Goal: Information Seeking & Learning: Learn about a topic

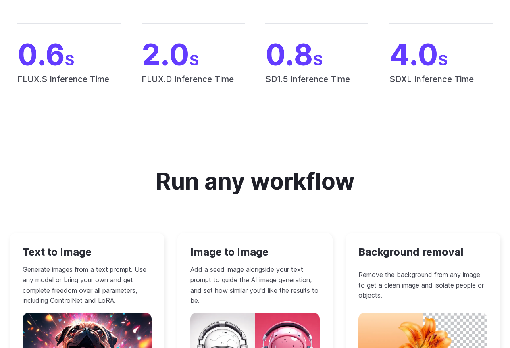
scroll to position [646, 0]
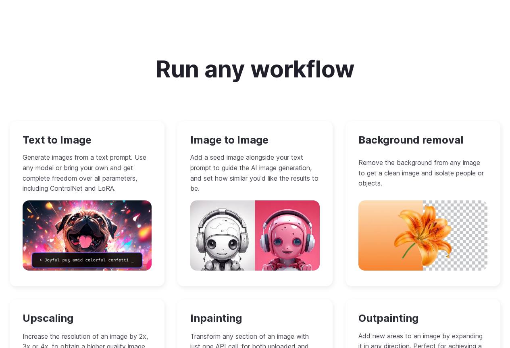
click at [79, 143] on h3 "Text to Image" at bounding box center [87, 140] width 129 height 13
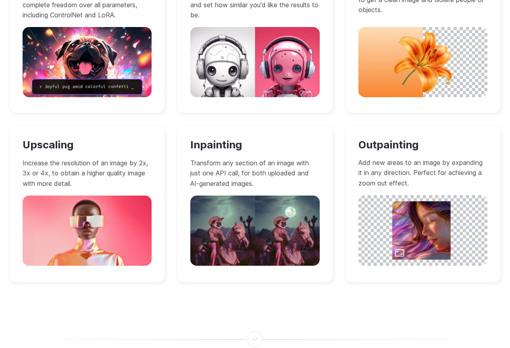
scroll to position [726, 0]
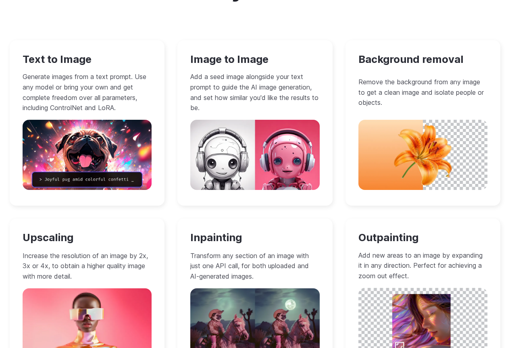
click at [90, 102] on p "Generate images from a text prompt. Use any model or bring your own and get com…" at bounding box center [87, 92] width 129 height 41
click at [89, 155] on img at bounding box center [87, 155] width 129 height 70
click at [59, 142] on img at bounding box center [87, 155] width 129 height 70
click at [74, 87] on p "Generate images from a text prompt. Use any model or bring your own and get com…" at bounding box center [87, 92] width 129 height 41
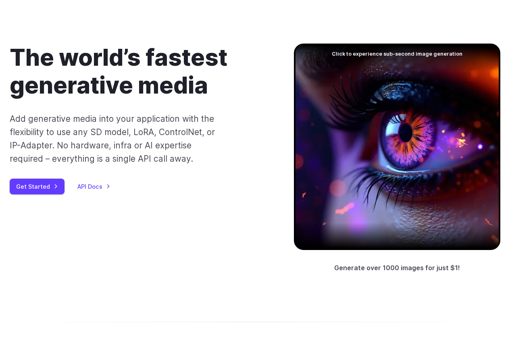
scroll to position [0, 0]
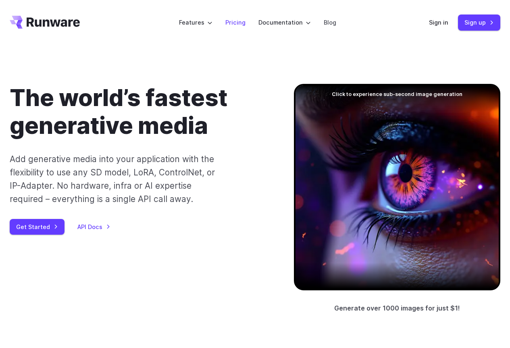
click at [242, 21] on link "Pricing" at bounding box center [236, 22] width 20 height 9
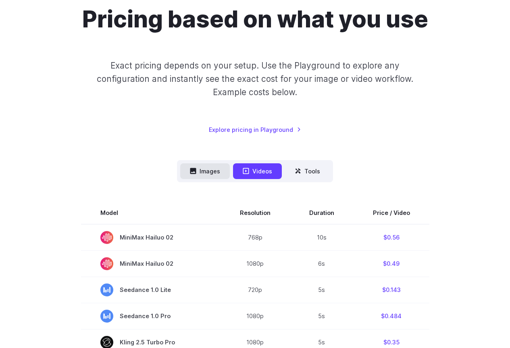
scroll to position [81, 0]
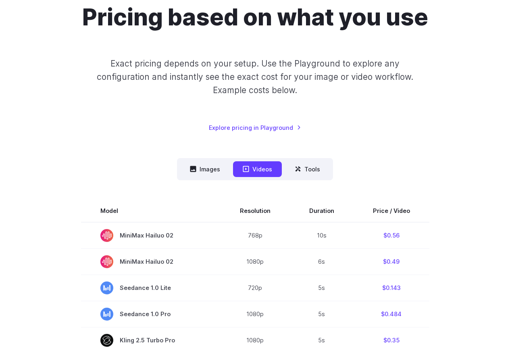
click at [212, 165] on button "Images" at bounding box center [205, 169] width 50 height 16
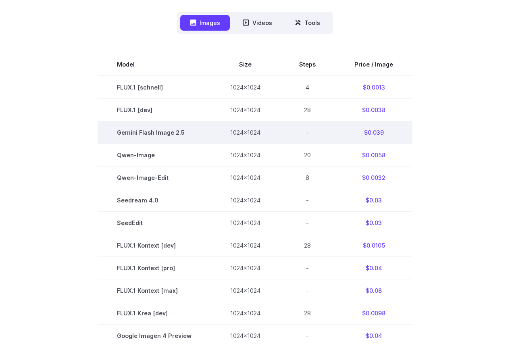
scroll to position [242, 0]
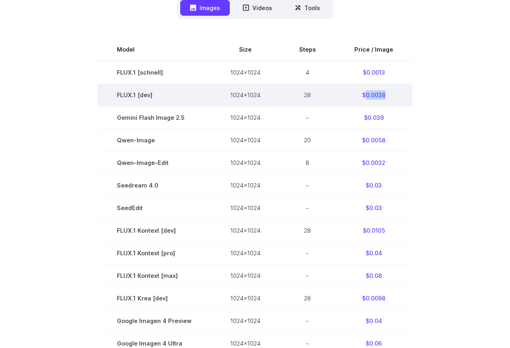
drag, startPoint x: 390, startPoint y: 96, endPoint x: 365, endPoint y: 97, distance: 25.1
click at [365, 97] on td "$0.0038" at bounding box center [373, 95] width 77 height 23
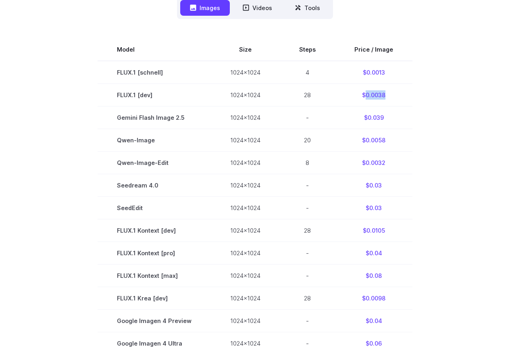
copy td "0.0038"
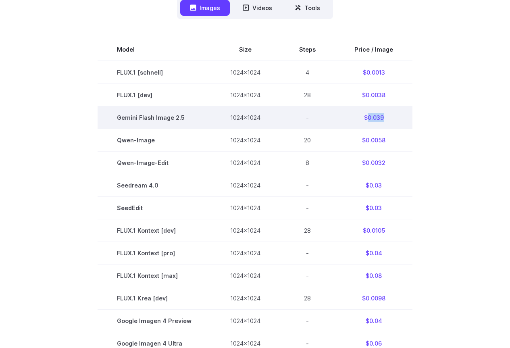
drag, startPoint x: 385, startPoint y: 117, endPoint x: 366, endPoint y: 120, distance: 19.2
click at [366, 120] on td "$0.039" at bounding box center [373, 117] width 77 height 23
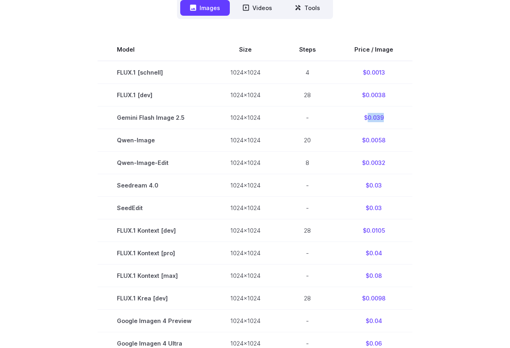
copy td "0.039"
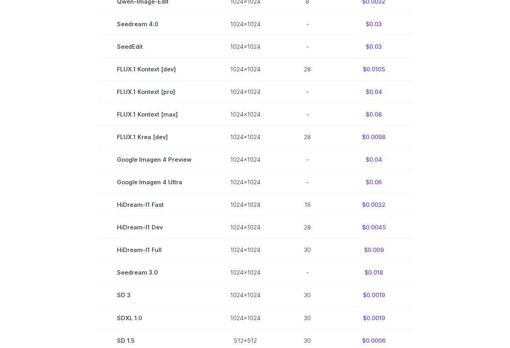
scroll to position [202, 0]
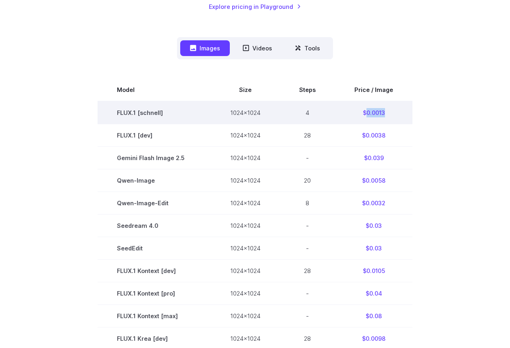
drag, startPoint x: 389, startPoint y: 107, endPoint x: 364, endPoint y: 111, distance: 26.1
click at [364, 111] on td "$0.0013" at bounding box center [373, 112] width 77 height 23
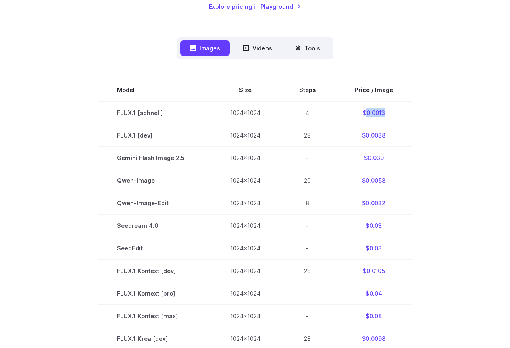
copy td "0.0013"
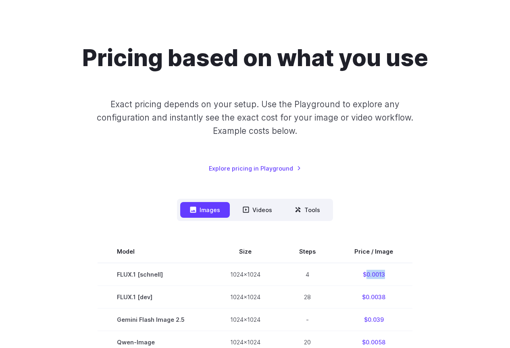
scroll to position [40, 0]
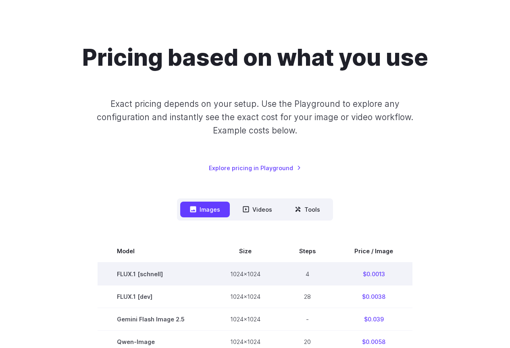
click at [298, 273] on td "4" at bounding box center [307, 274] width 55 height 23
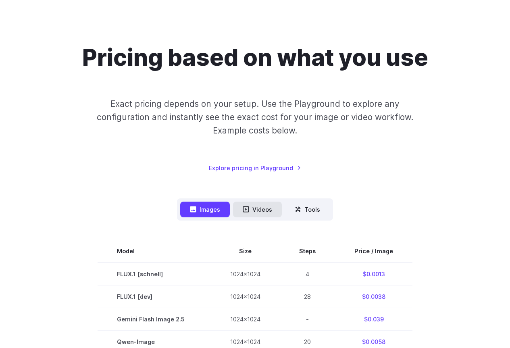
click at [268, 209] on button "Videos" at bounding box center [257, 210] width 49 height 16
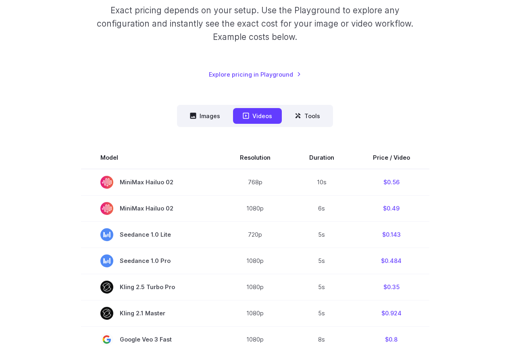
scroll to position [121, 0]
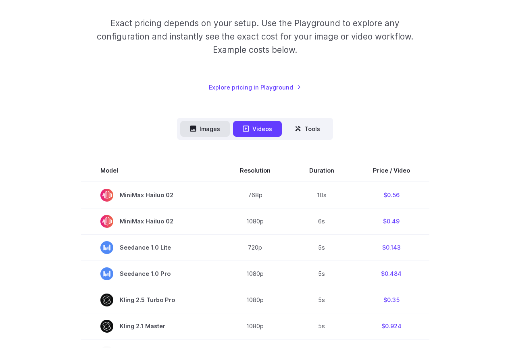
click at [206, 124] on button "Images" at bounding box center [205, 129] width 50 height 16
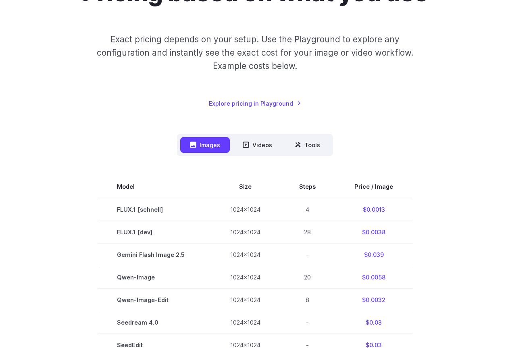
scroll to position [242, 0]
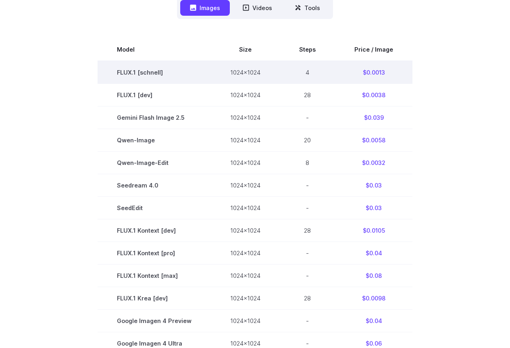
click at [238, 79] on td "1024x1024" at bounding box center [245, 72] width 69 height 23
click at [370, 71] on td "$0.0013" at bounding box center [373, 72] width 77 height 23
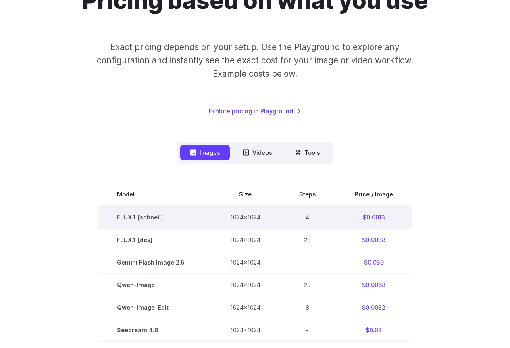
scroll to position [0, 0]
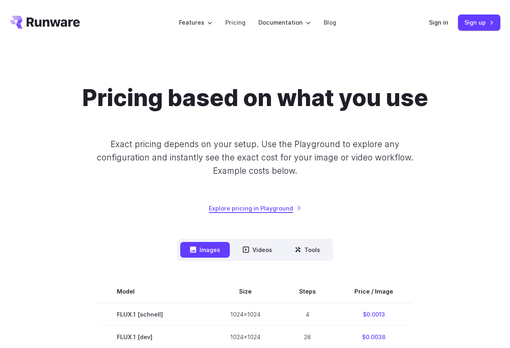
click at [275, 209] on link "Explore pricing in Playground" at bounding box center [255, 208] width 92 height 9
click at [268, 253] on button "Videos" at bounding box center [257, 250] width 49 height 16
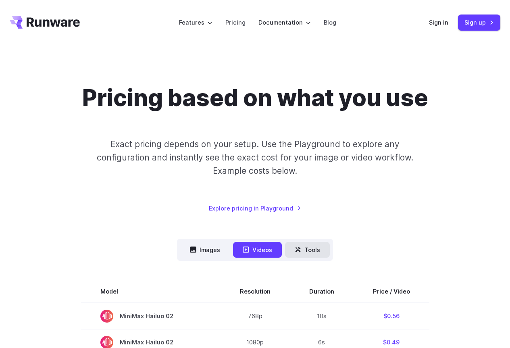
click at [286, 254] on button "Tools" at bounding box center [307, 250] width 45 height 16
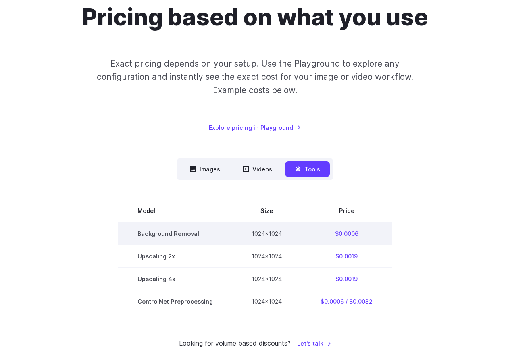
scroll to position [121, 0]
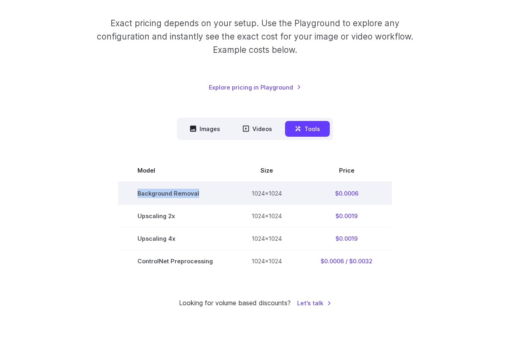
click at [198, 196] on td "Background Removal" at bounding box center [175, 193] width 114 height 23
copy td "Background Removal"
